Goal: Check status: Check status

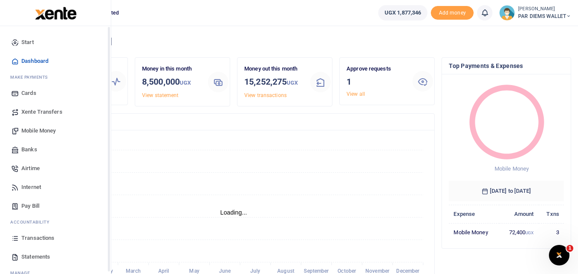
click at [10, 240] on link "Transactions" at bounding box center [55, 238] width 97 height 19
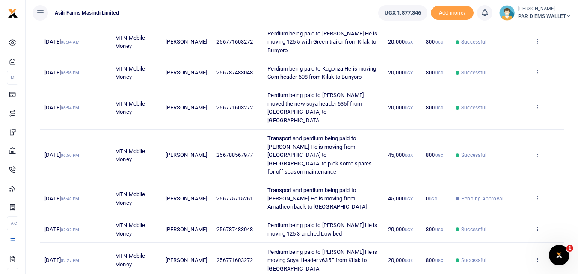
scroll to position [235, 0]
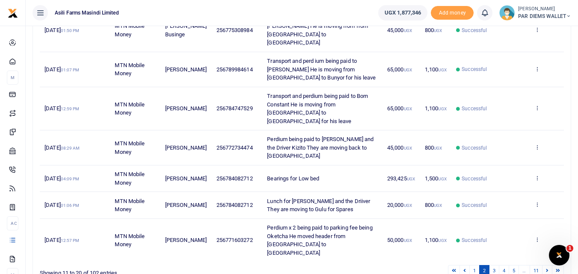
scroll to position [269, 0]
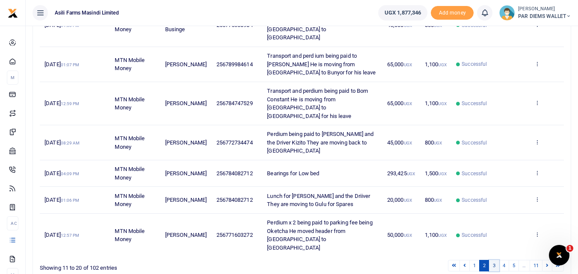
click at [495, 260] on link "3" at bounding box center [494, 266] width 10 height 12
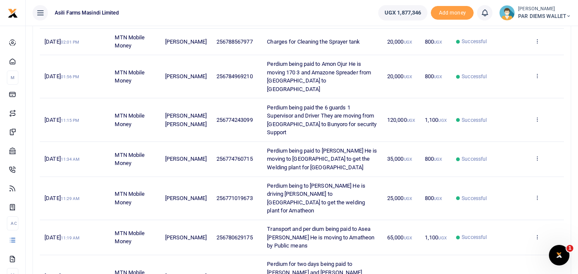
scroll to position [265, 0]
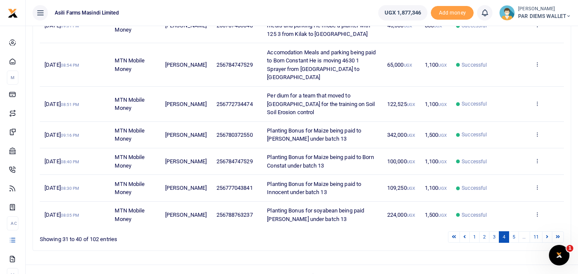
scroll to position [253, 0]
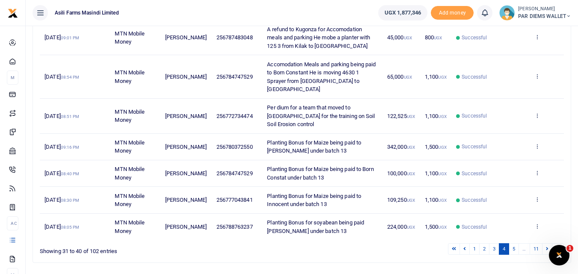
click at [394, 240] on div "Search: Date Transaction Name Account Number Memo Amount Fees Status Action [DA…" at bounding box center [301, 69] width 545 height 399
click at [494, 243] on link "3" at bounding box center [494, 249] width 10 height 12
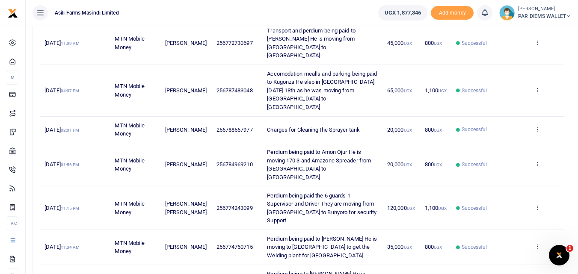
scroll to position [171, 0]
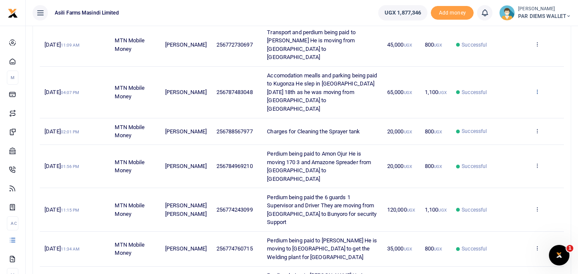
click at [536, 89] on icon at bounding box center [537, 92] width 6 height 6
click at [514, 74] on link "View details" at bounding box center [506, 73] width 68 height 12
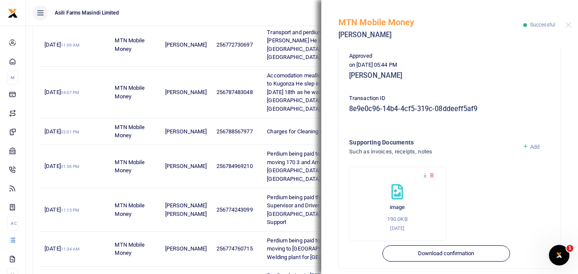
scroll to position [234, 0]
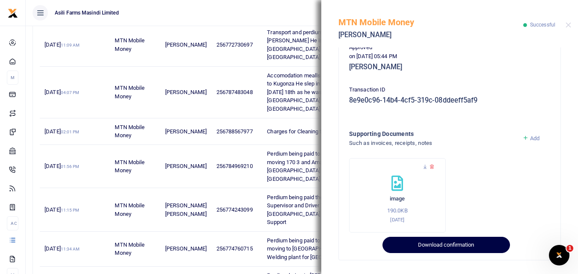
click at [416, 248] on button "Download confirmation" at bounding box center [445, 245] width 127 height 16
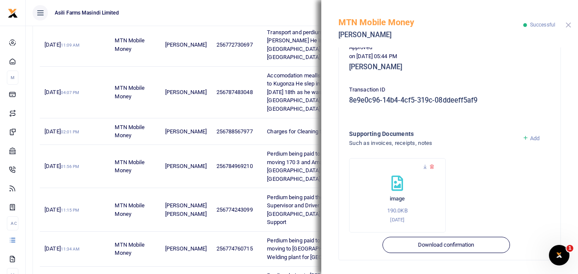
click at [566, 24] on button "Close" at bounding box center [568, 25] width 6 height 6
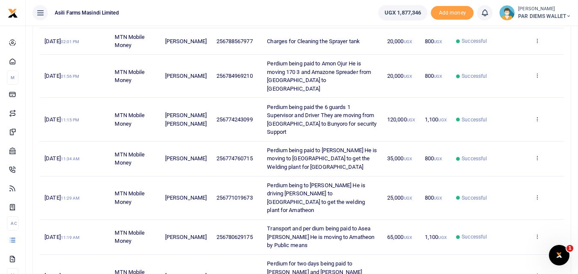
scroll to position [265, 0]
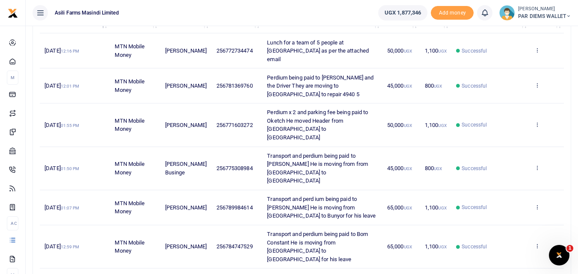
scroll to position [102, 0]
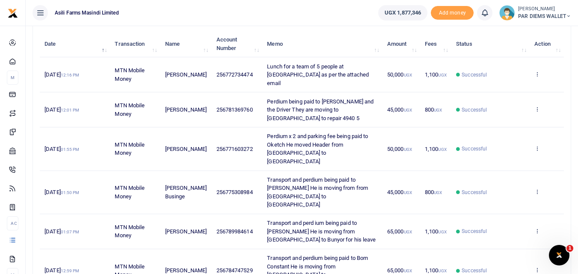
drag, startPoint x: 577, startPoint y: 173, endPoint x: 579, endPoint y: 169, distance: 4.4
click at [578, 169] on html "Start Dashboard M ake Payments Cards Xente Transfers Mobile Money Banks Airtime" at bounding box center [289, 190] width 578 height 585
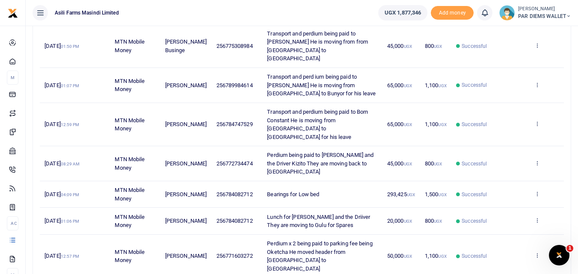
scroll to position [269, 0]
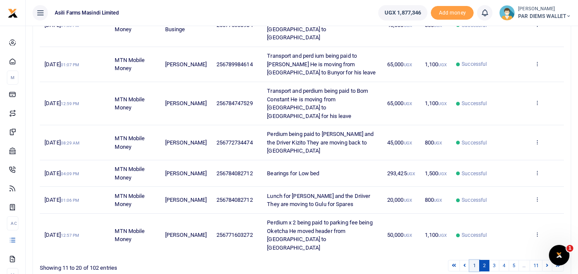
click at [472, 260] on link "1" at bounding box center [474, 266] width 10 height 12
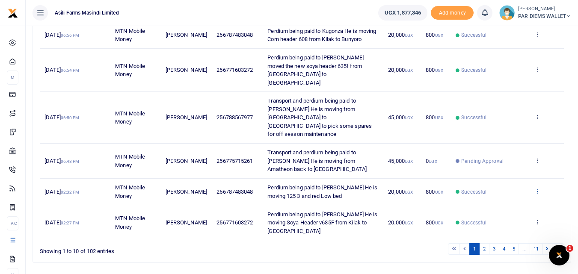
click at [537, 188] on icon at bounding box center [537, 191] width 6 height 6
click at [514, 190] on link "View details" at bounding box center [506, 189] width 68 height 12
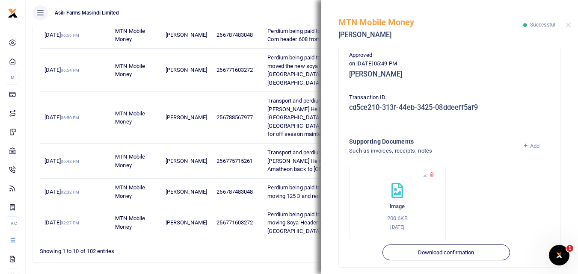
scroll to position [224, 0]
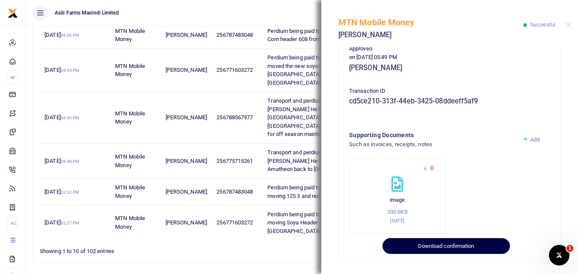
click at [452, 251] on button "Download confirmation" at bounding box center [445, 246] width 127 height 16
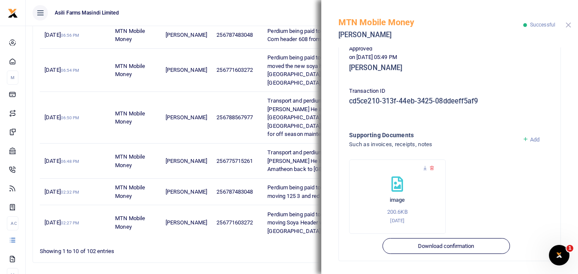
click at [568, 25] on button "Close" at bounding box center [568, 25] width 6 height 6
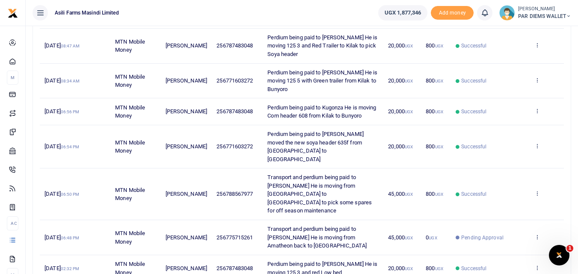
scroll to position [189, 0]
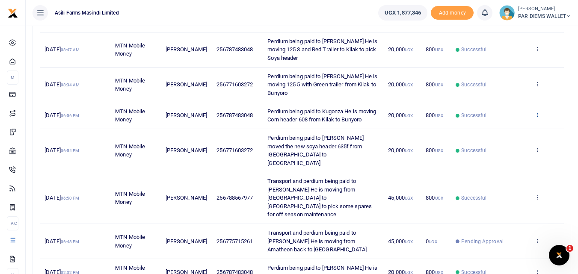
click at [536, 117] on icon at bounding box center [537, 115] width 6 height 6
click at [510, 130] on link "View details" at bounding box center [506, 129] width 68 height 12
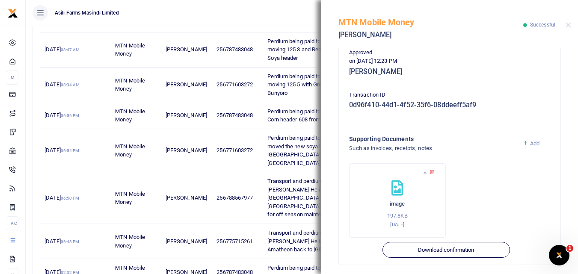
scroll to position [223, 0]
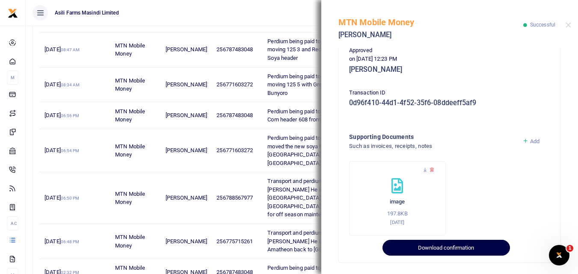
click at [440, 249] on button "Download confirmation" at bounding box center [445, 248] width 127 height 16
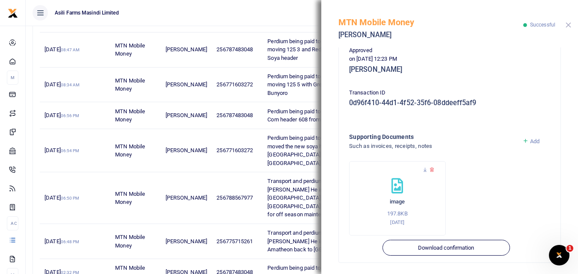
click at [567, 25] on button "Close" at bounding box center [568, 25] width 6 height 6
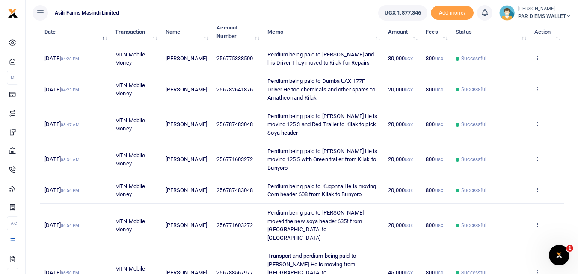
scroll to position [112, 0]
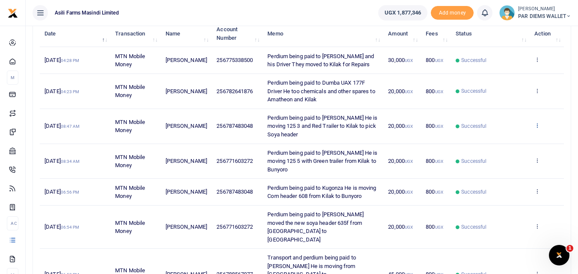
click at [536, 127] on icon at bounding box center [537, 125] width 6 height 6
click at [511, 136] on link "View details" at bounding box center [506, 140] width 68 height 12
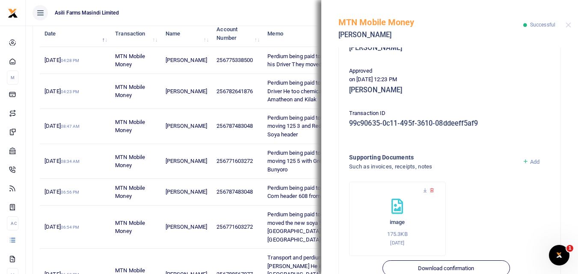
scroll to position [225, 0]
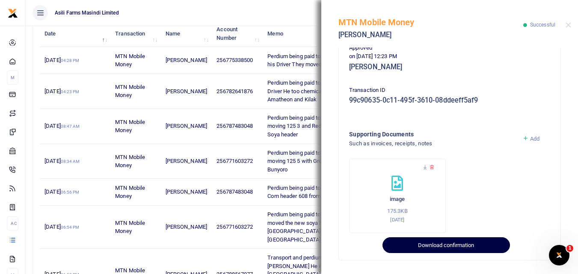
click at [452, 248] on button "Download confirmation" at bounding box center [445, 245] width 127 height 16
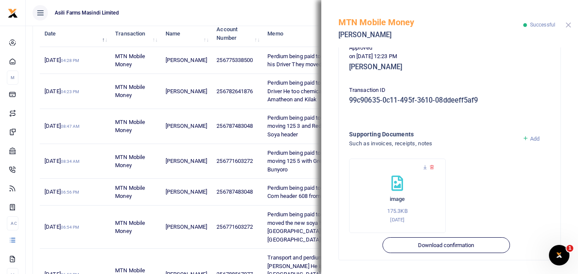
click at [570, 25] on button "Close" at bounding box center [568, 25] width 6 height 6
